Goal: Information Seeking & Learning: Learn about a topic

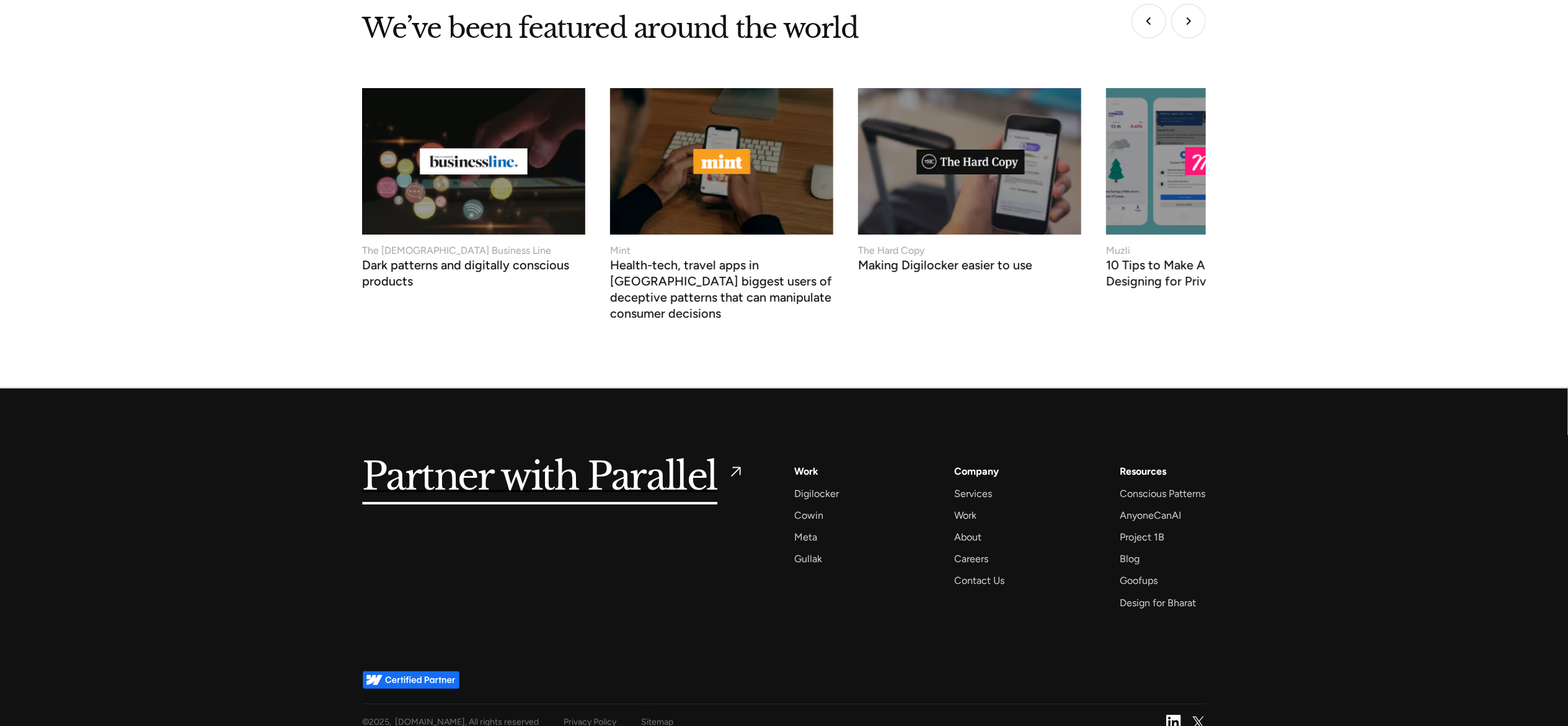
click at [650, 714] on div "Sitemap" at bounding box center [657, 722] width 32 height 16
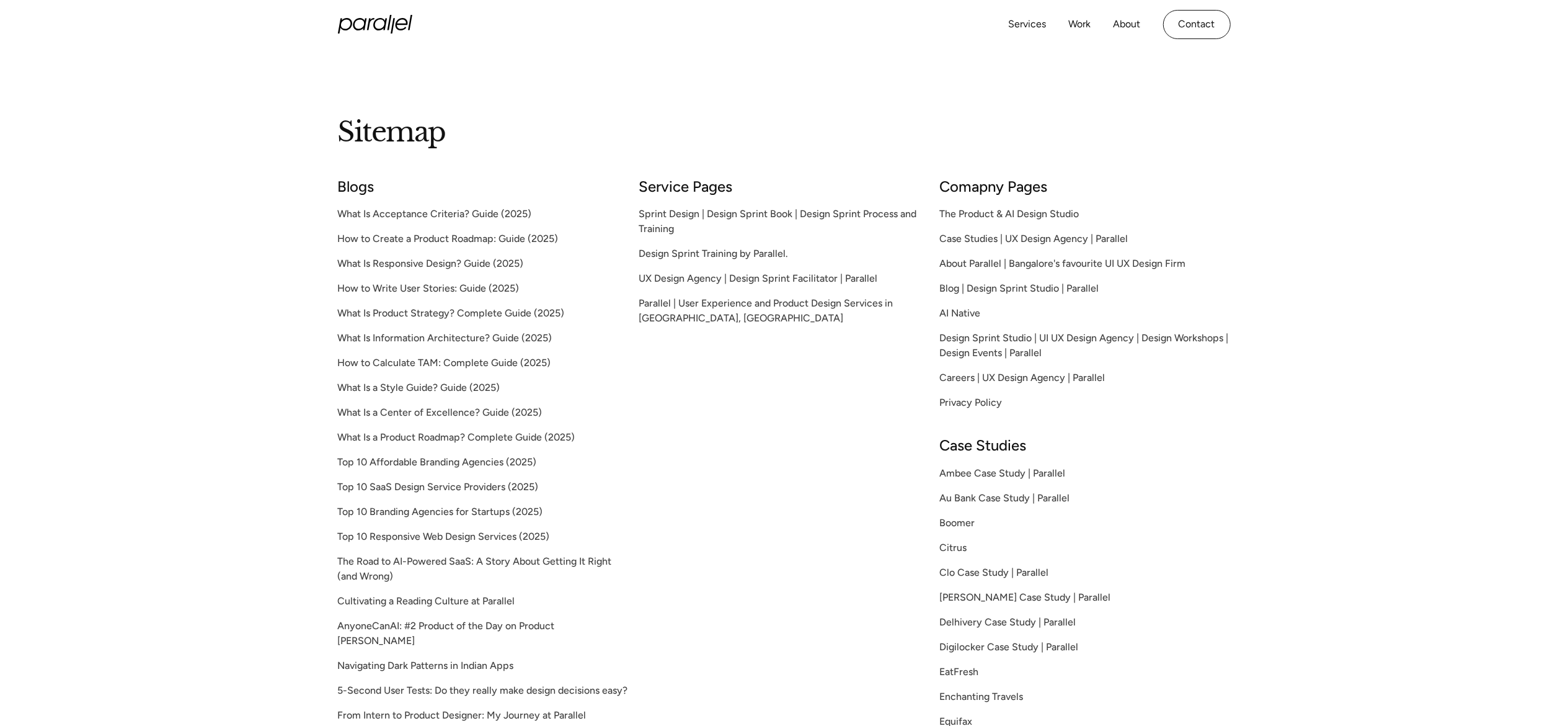
click at [368, 245] on link "How to Create a Product Roadmap: Guide (2025)" at bounding box center [483, 239] width 290 height 15
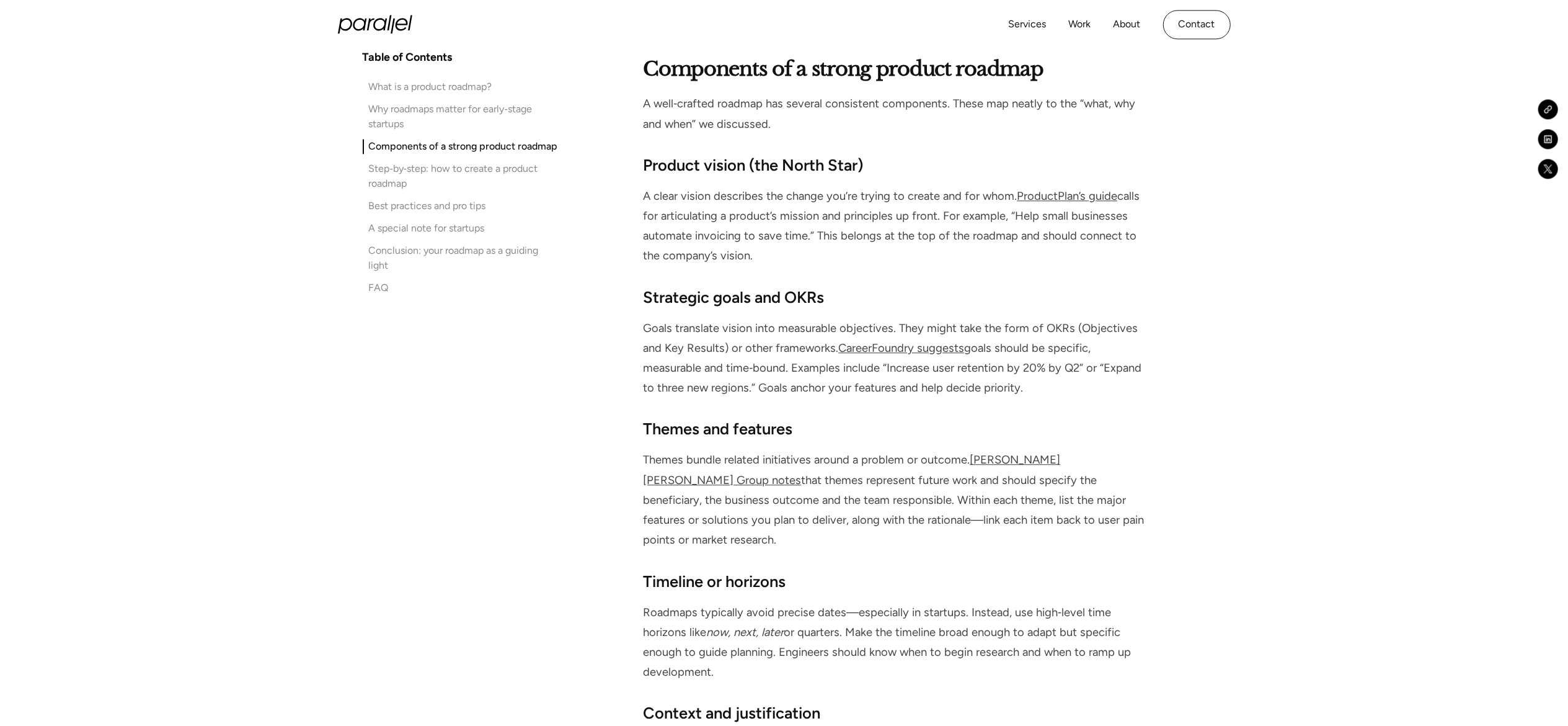
scroll to position [3056, 0]
